Goal: Information Seeking & Learning: Learn about a topic

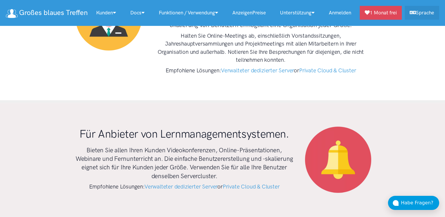
click at [264, 16] on link "AnzeigenPreise" at bounding box center [249, 12] width 48 height 13
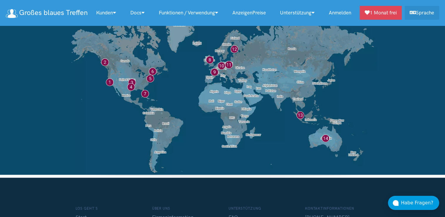
scroll to position [4988, 0]
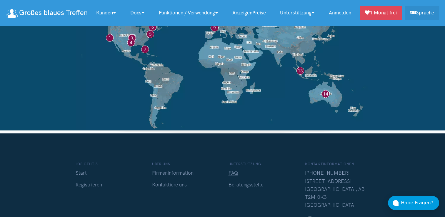
click at [235, 170] on link "FAQ" at bounding box center [233, 173] width 9 height 6
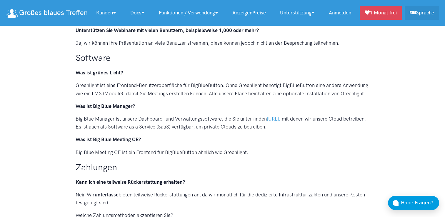
scroll to position [471, 0]
drag, startPoint x: 140, startPoint y: 118, endPoint x: 209, endPoint y: 116, distance: 68.9
click at [209, 116] on p "Big Blue Manager ist unsere Dashboard- und Verwaltungssoftware, die Sie unter f…" at bounding box center [223, 123] width 294 height 16
click at [140, 118] on p "Big Blue Manager ist unsere Dashboard- und Verwaltungssoftware, die Sie unter f…" at bounding box center [223, 123] width 294 height 16
drag, startPoint x: 139, startPoint y: 118, endPoint x: 221, endPoint y: 117, distance: 82.4
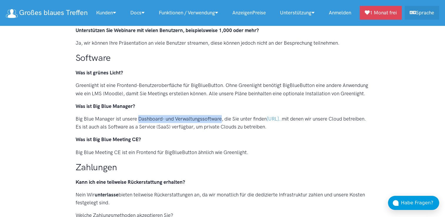
click at [221, 117] on p "Big Blue Manager ist unsere Dashboard- und Verwaltungssoftware, die Sie unter f…" at bounding box center [223, 123] width 294 height 16
copy p "Dashboard- und Verwaltungssoftware"
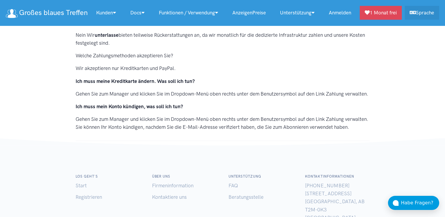
scroll to position [712, 0]
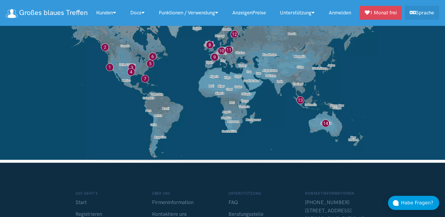
scroll to position [4988, 0]
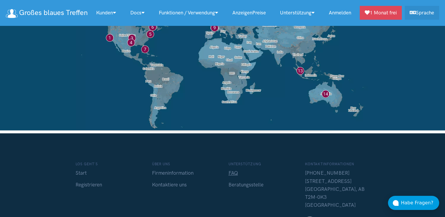
click at [233, 170] on link "FAQ" at bounding box center [233, 173] width 9 height 6
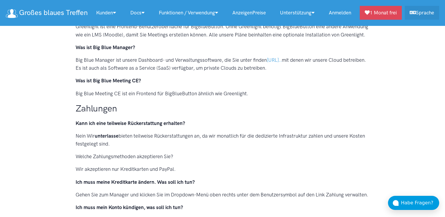
scroll to position [500, 0]
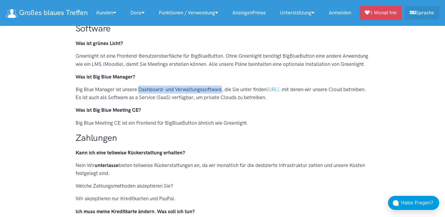
drag, startPoint x: 138, startPoint y: 91, endPoint x: 221, endPoint y: 88, distance: 82.7
click at [221, 88] on p "Big Blue Manager ist unsere Dashboard- und Verwaltungssoftware, die Sie unter f…" at bounding box center [223, 94] width 294 height 16
copy p "Dashboard- und Verwaltungssoftware"
